Goal: Task Accomplishment & Management: Manage account settings

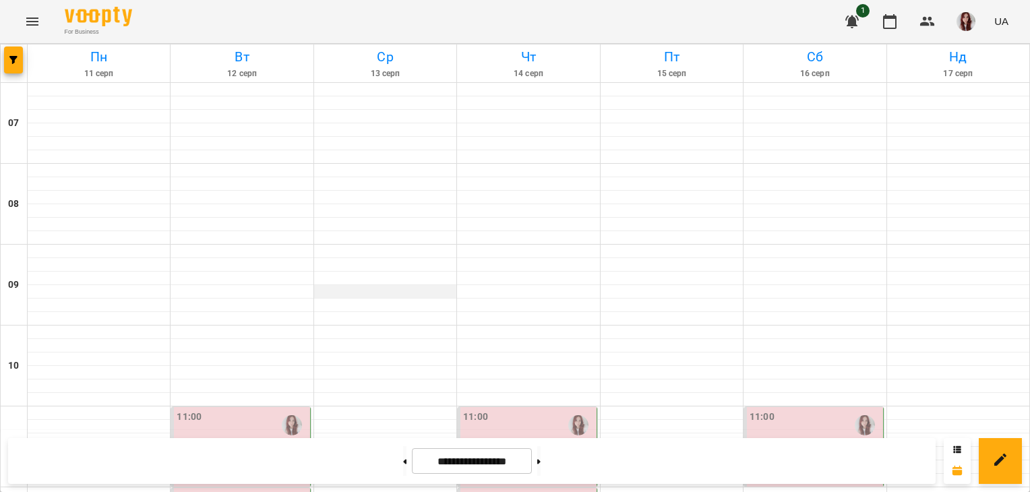
scroll to position [297, 0]
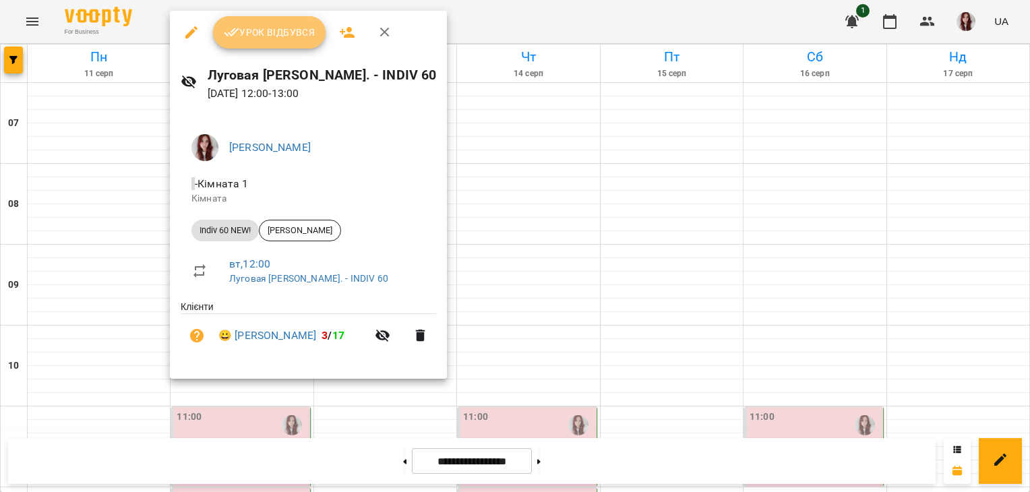
click at [272, 36] on span "Урок відбувся" at bounding box center [270, 32] width 92 height 16
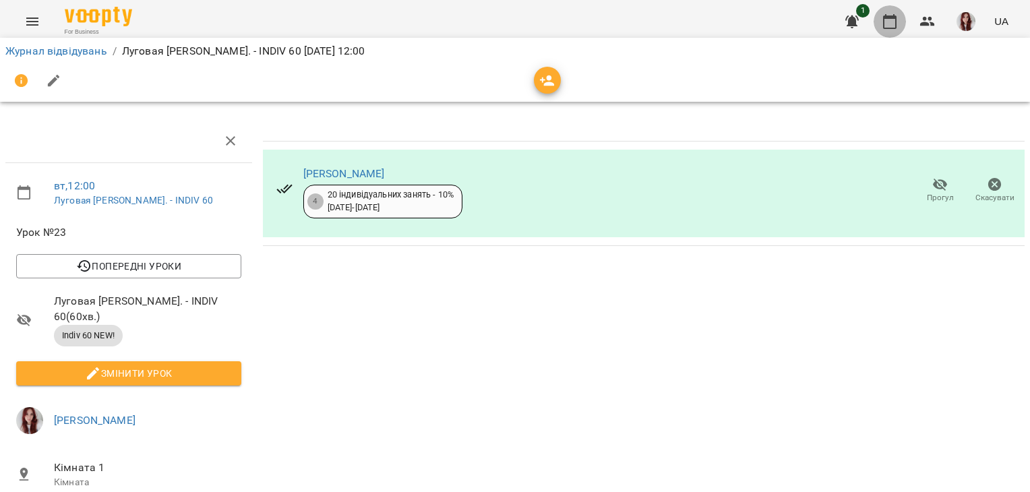
click at [897, 17] on icon "button" at bounding box center [889, 21] width 13 height 15
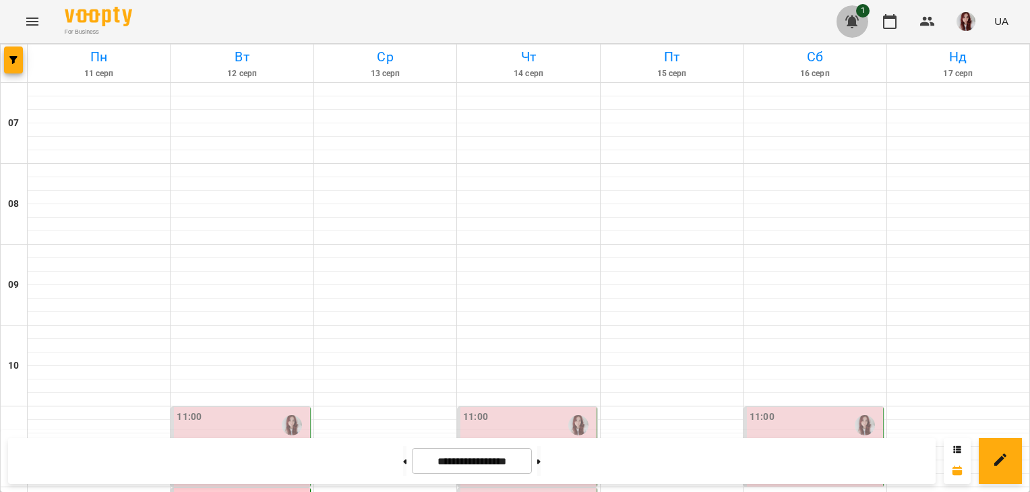
click at [857, 16] on icon "button" at bounding box center [851, 22] width 13 height 13
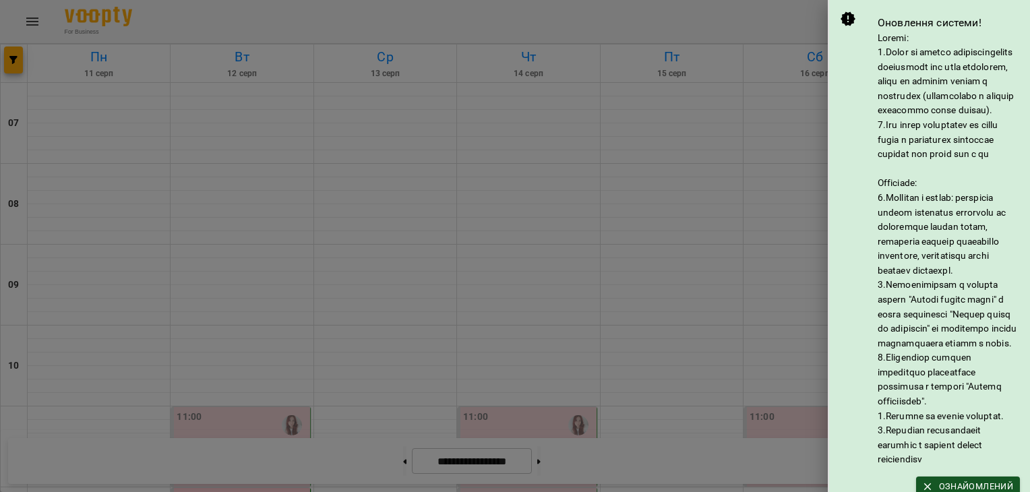
click at [744, 34] on div at bounding box center [515, 246] width 1030 height 492
